Goal: Navigation & Orientation: Find specific page/section

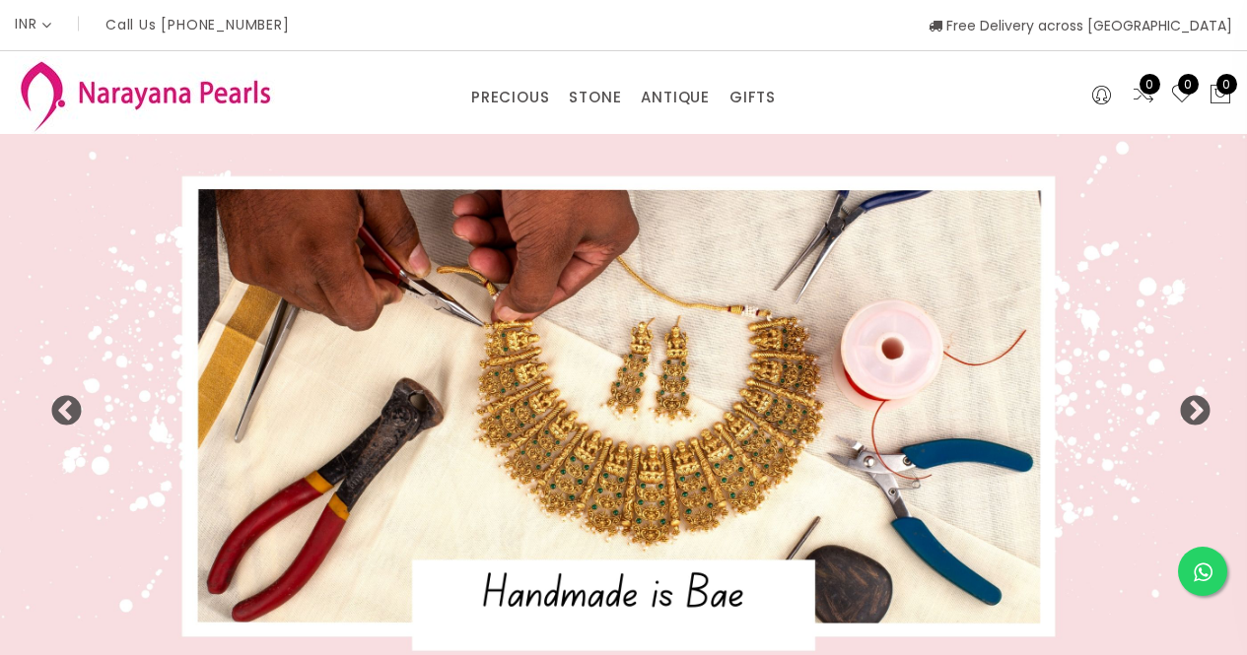
select select "INR"
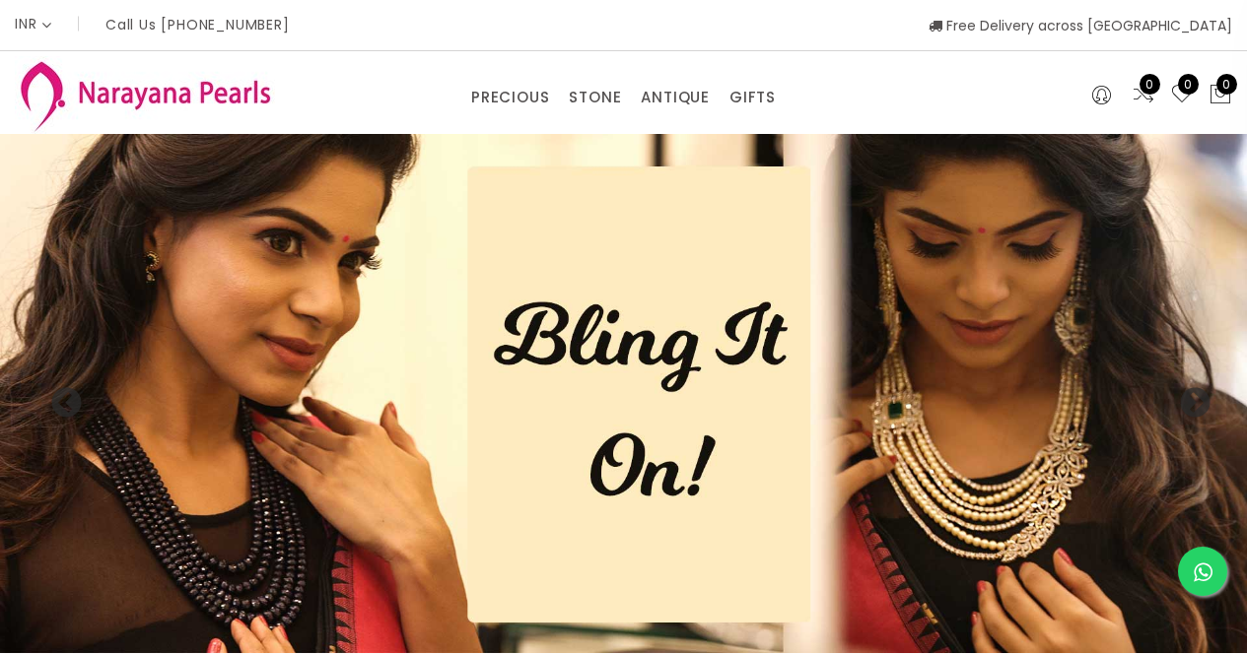
click at [233, 99] on div "PRECIOUS CUSTOM MADE-GEMS PRECIOUS [PERSON_NAME] EARRINGS / JHUMKAS NECKLACE AN…" at bounding box center [623, 92] width 831 height 39
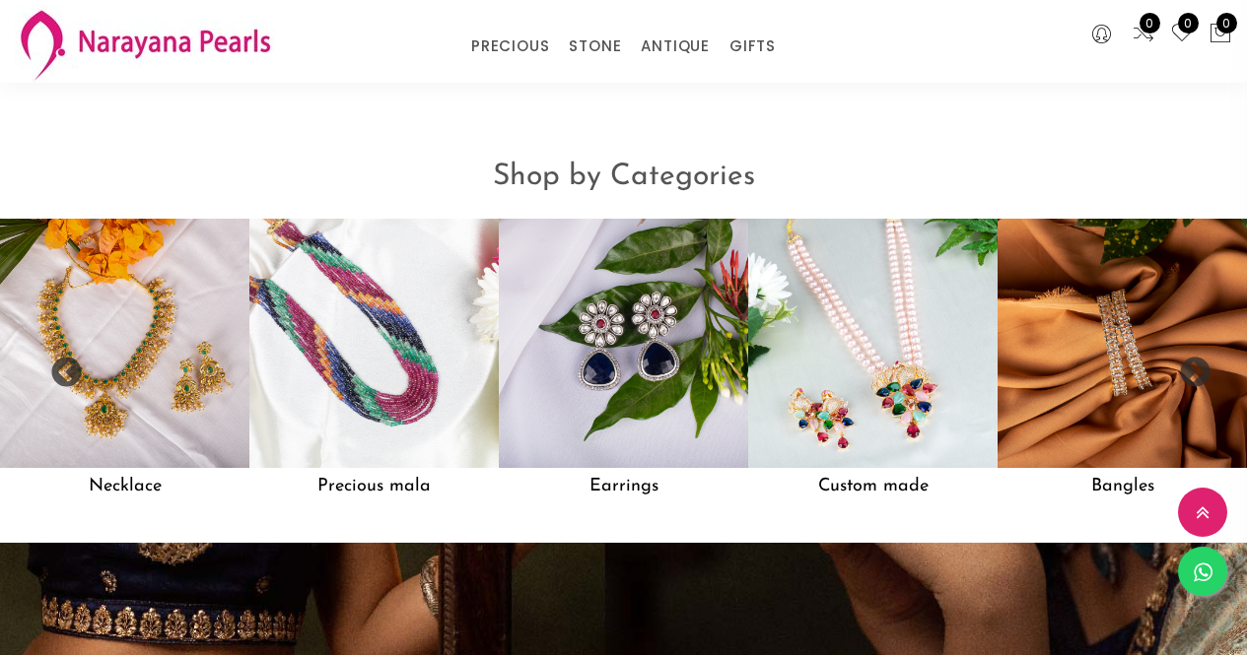
scroll to position [1465, 0]
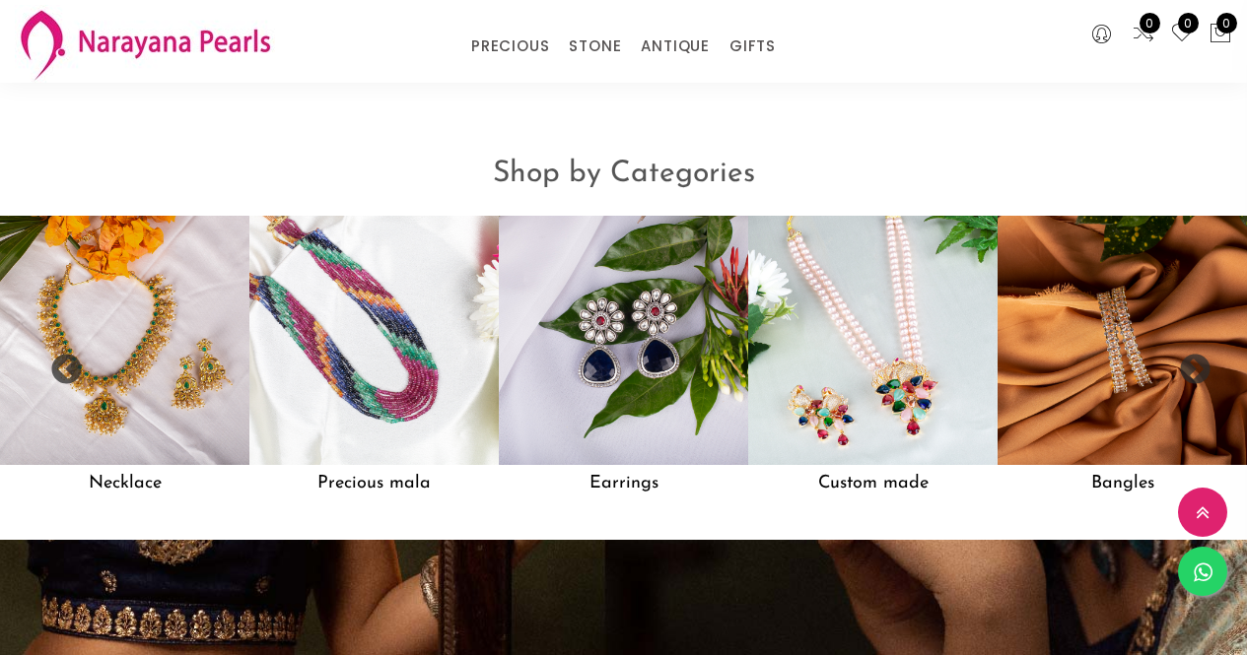
click at [1196, 509] on button at bounding box center [1202, 512] width 49 height 49
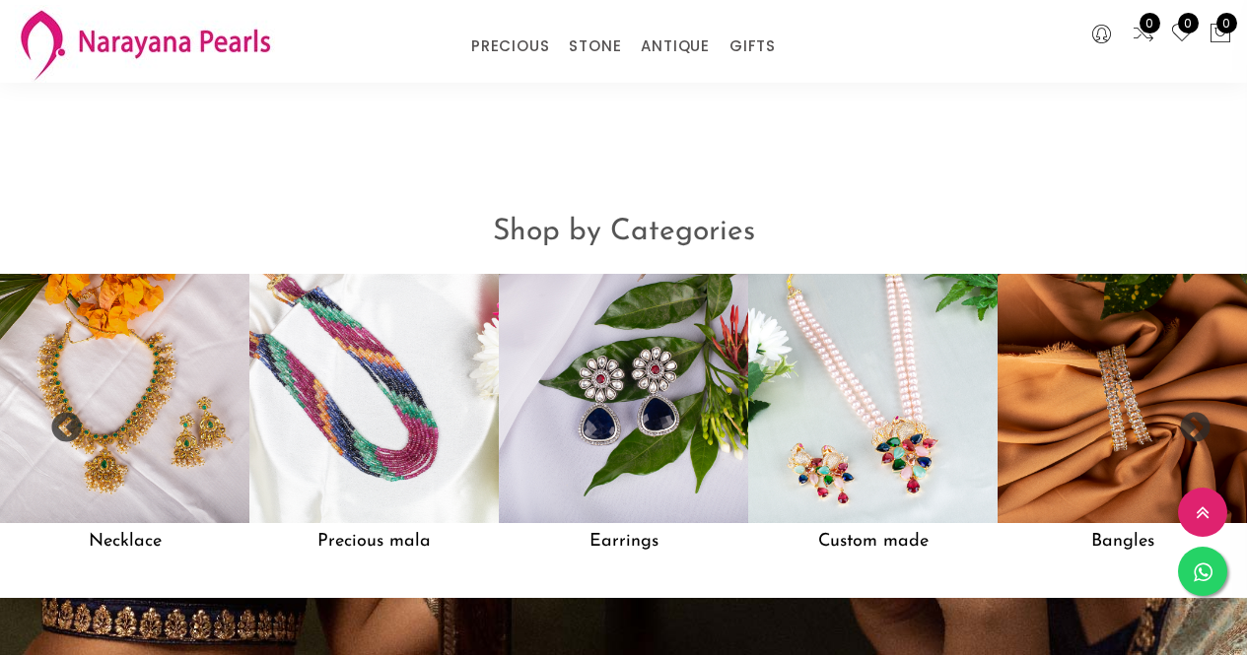
scroll to position [1406, 0]
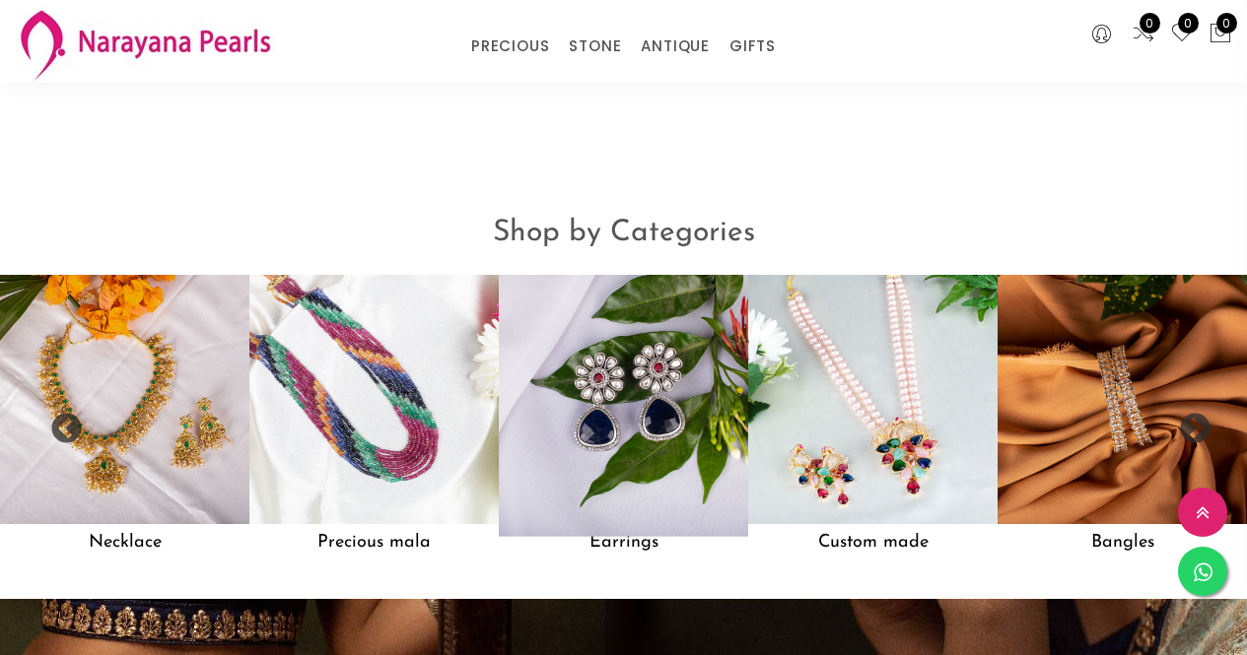
click at [704, 485] on img at bounding box center [623, 400] width 274 height 274
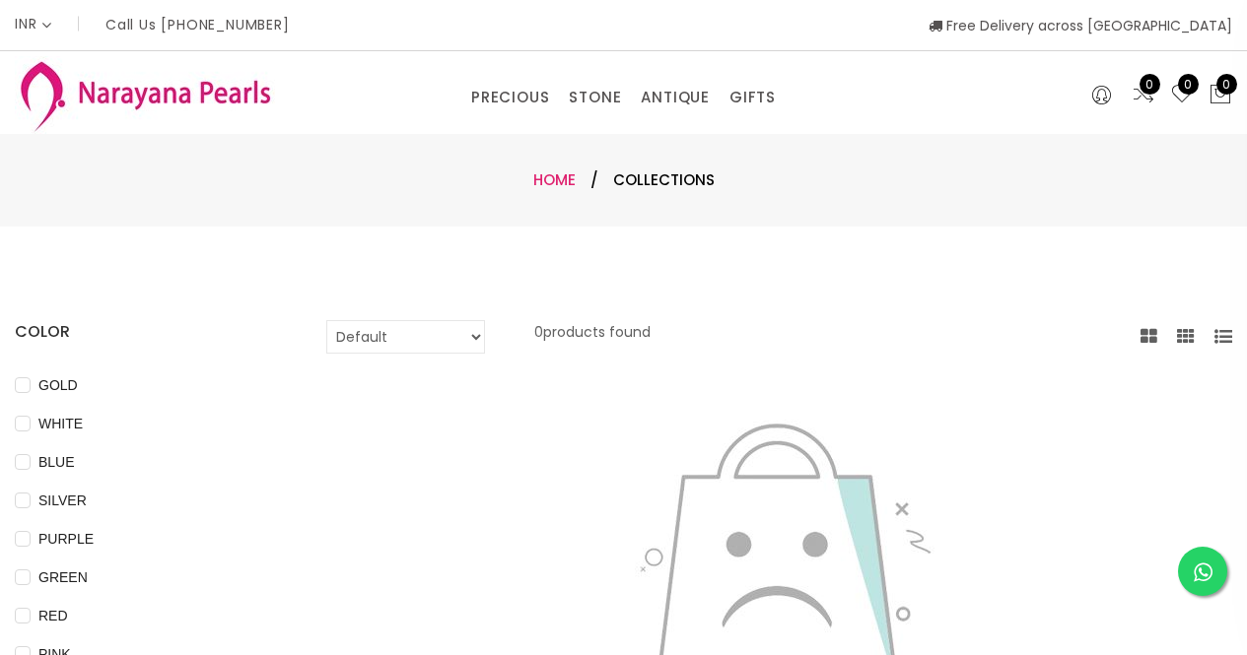
click at [555, 171] on link "Home" at bounding box center [554, 180] width 42 height 21
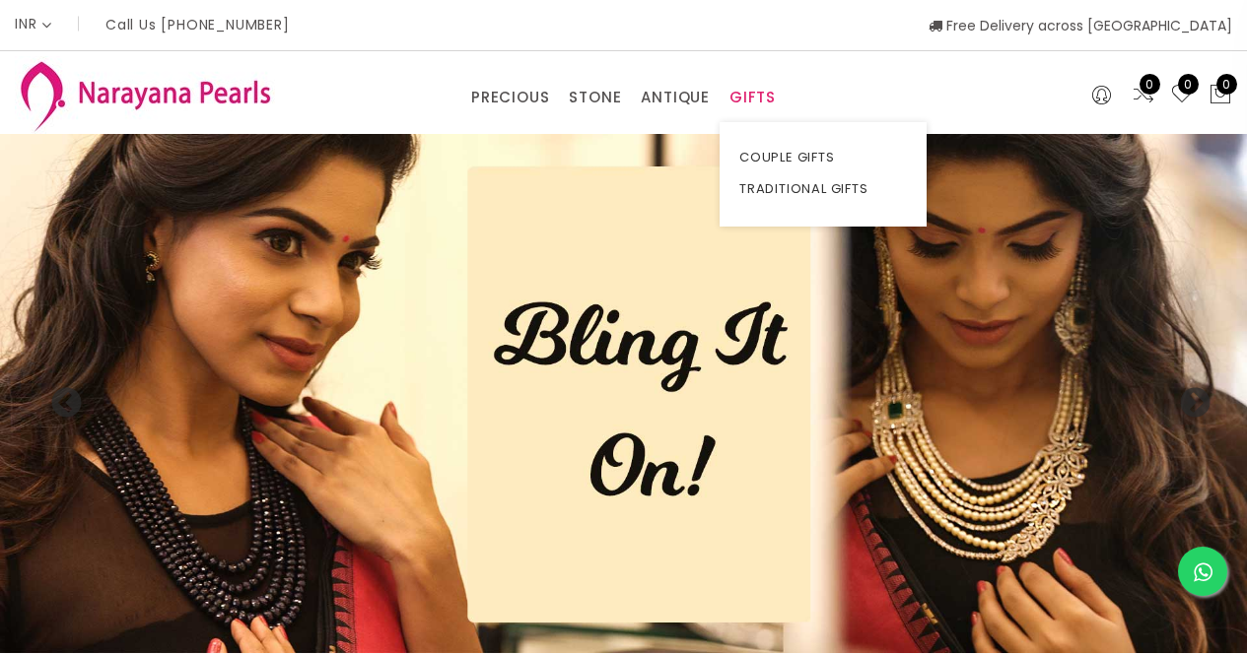
click at [733, 91] on link "GIFTS" at bounding box center [752, 98] width 46 height 30
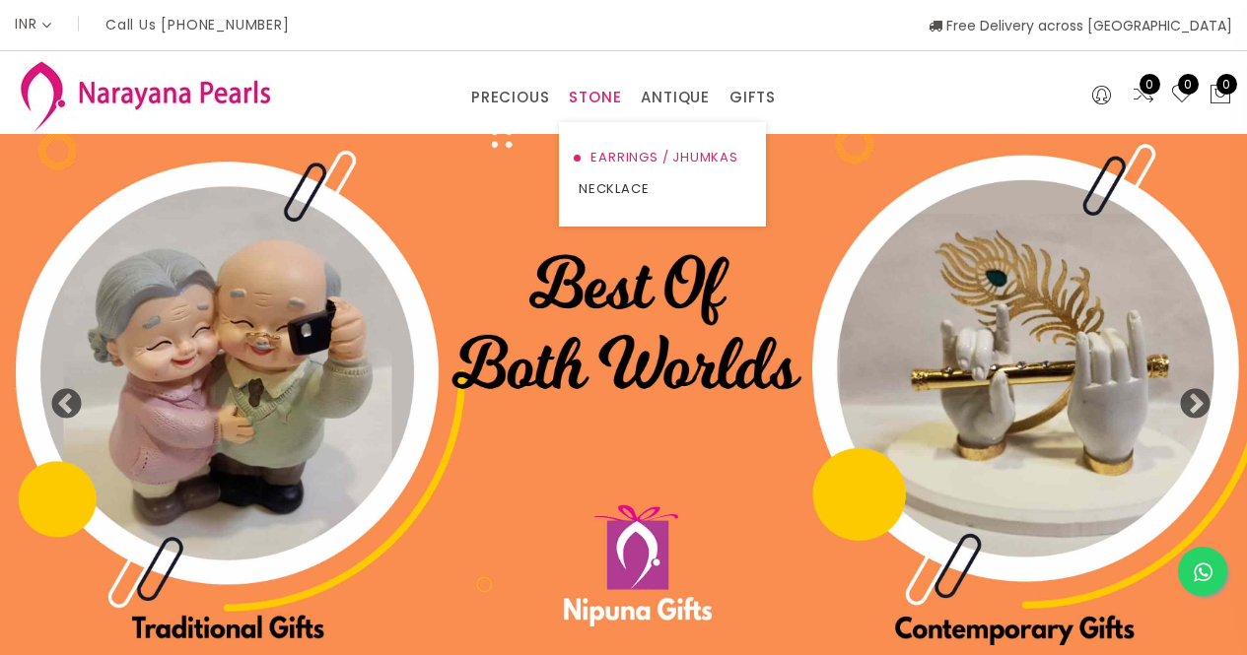
click at [600, 153] on link "EARRINGS / JHUMKAS" at bounding box center [663, 158] width 168 height 32
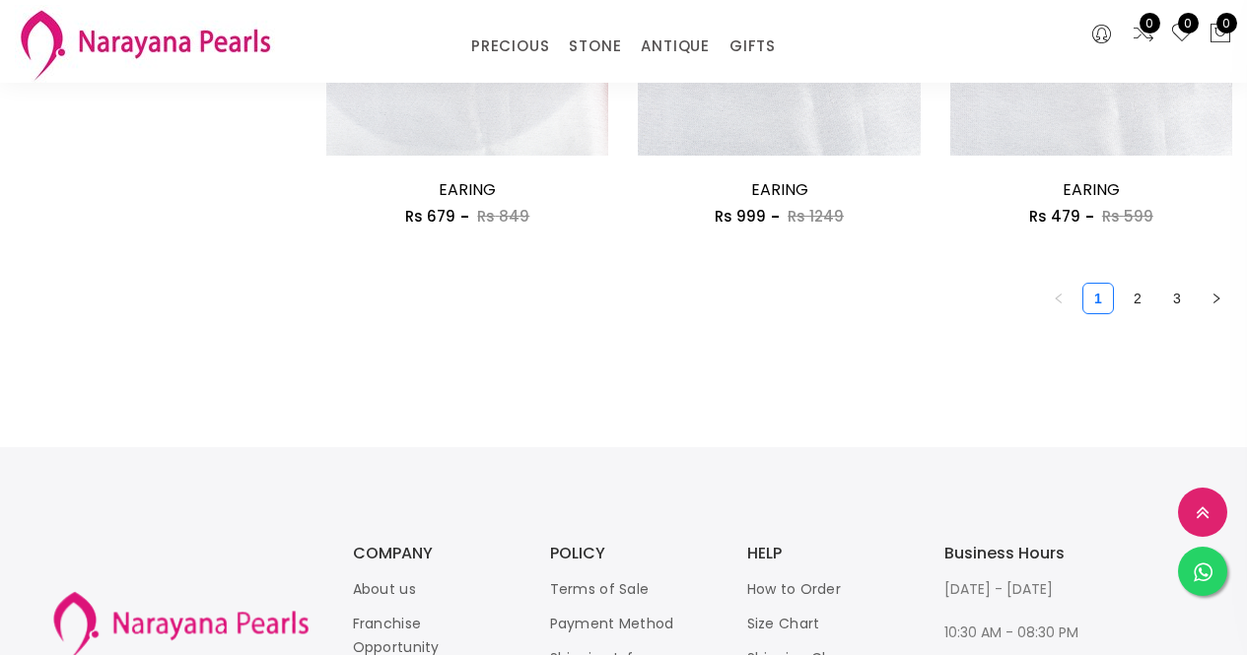
scroll to position [2706, 0]
